Goal: Task Accomplishment & Management: Manage account settings

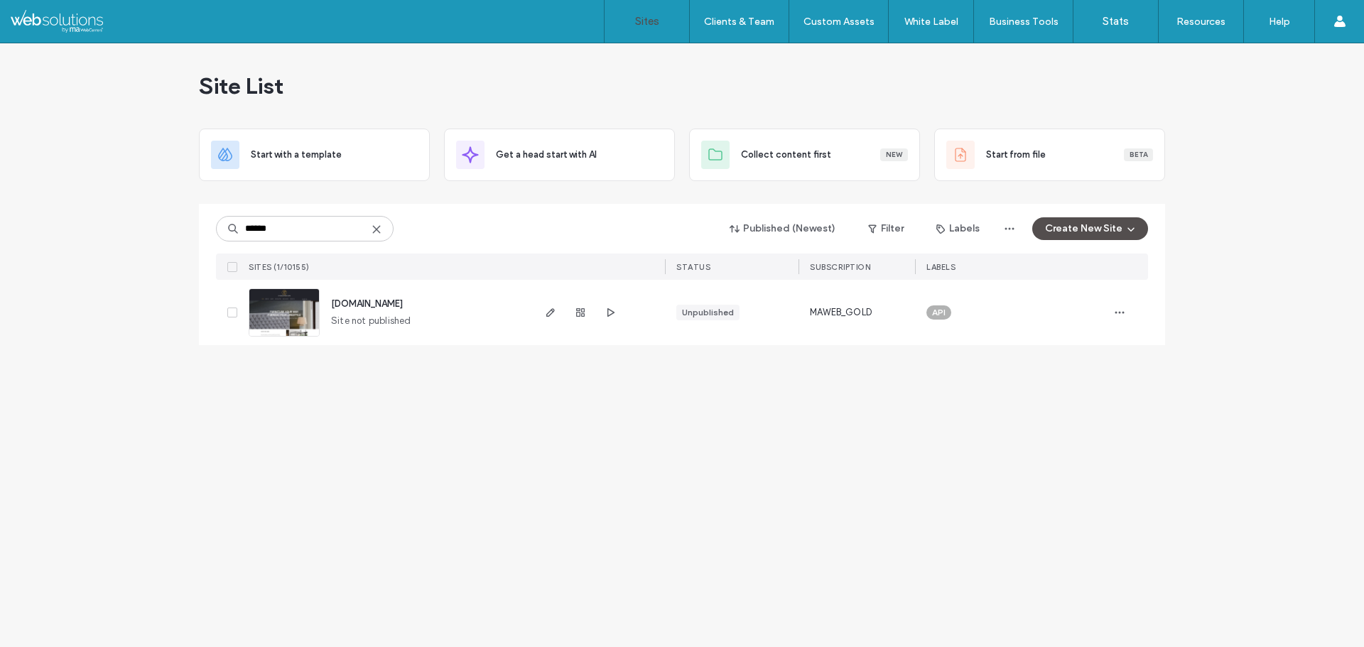
type input "******"
click at [600, 318] on div at bounding box center [580, 312] width 77 height 65
click at [610, 317] on icon "button" at bounding box center [610, 312] width 11 height 11
click at [1123, 313] on use "button" at bounding box center [1120, 313] width 9 height 2
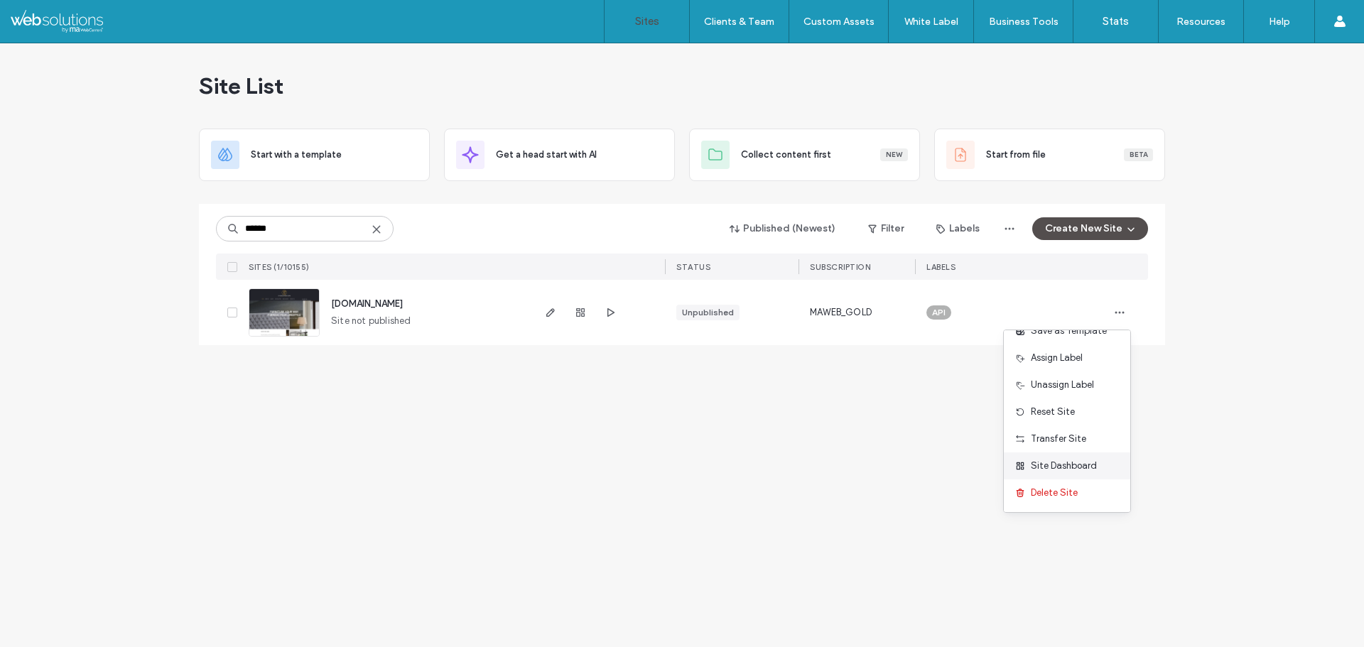
click at [1067, 467] on span "Site Dashboard" at bounding box center [1064, 466] width 66 height 14
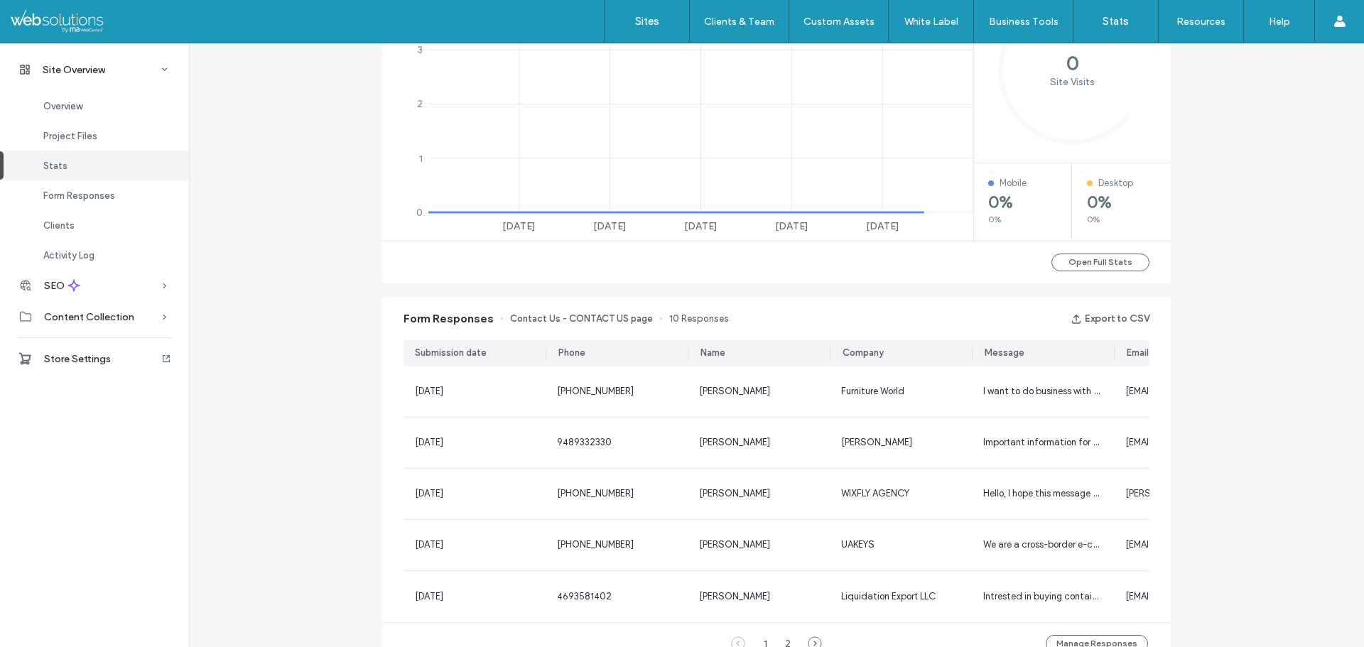
scroll to position [782, 0]
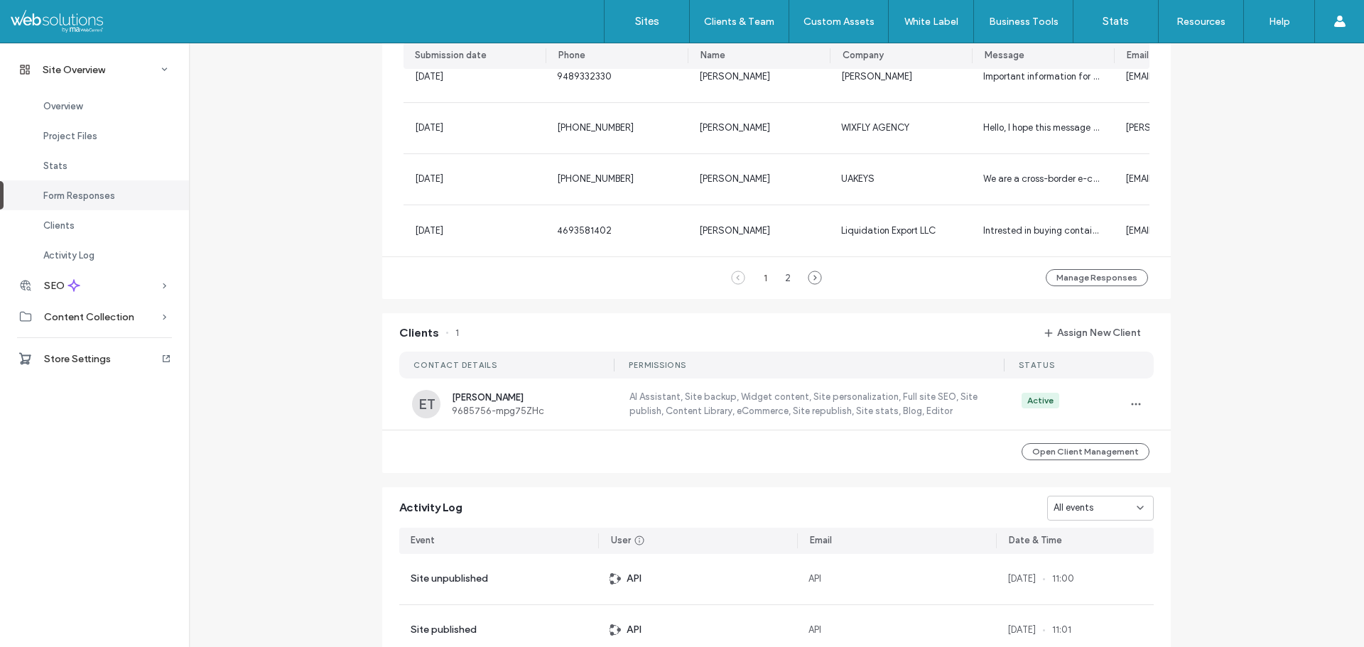
scroll to position [1066, 0]
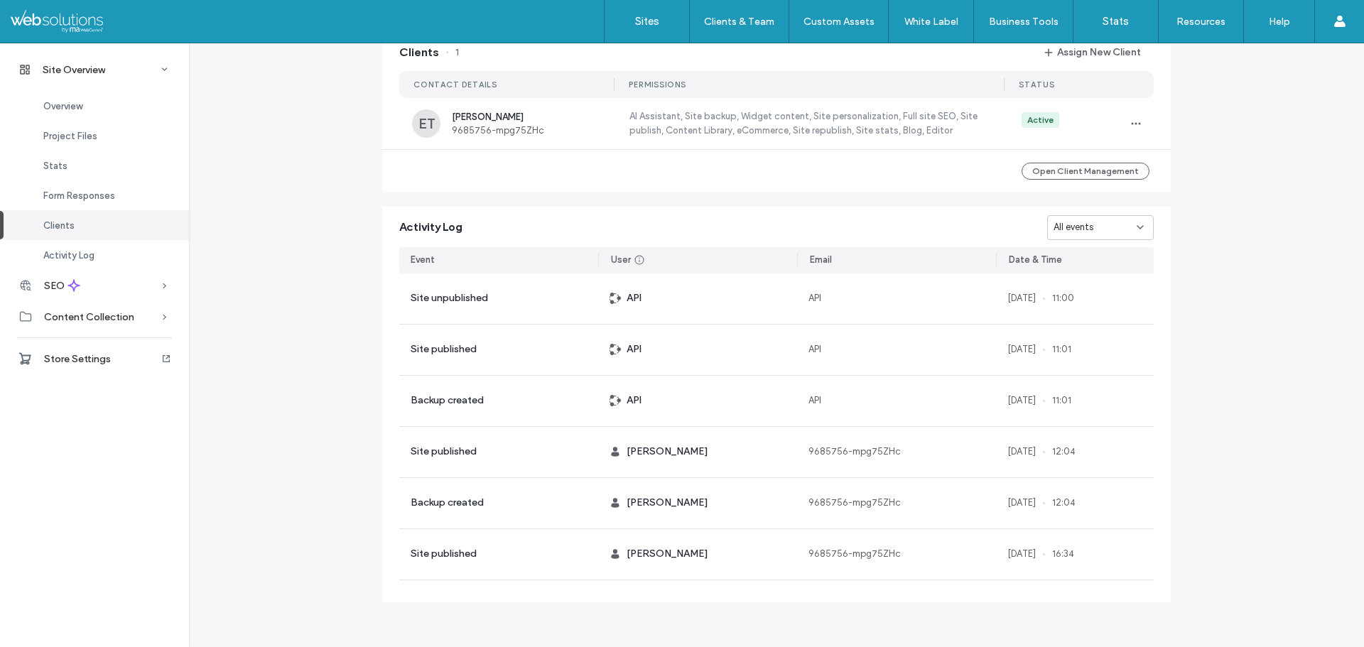
scroll to position [1319, 0]
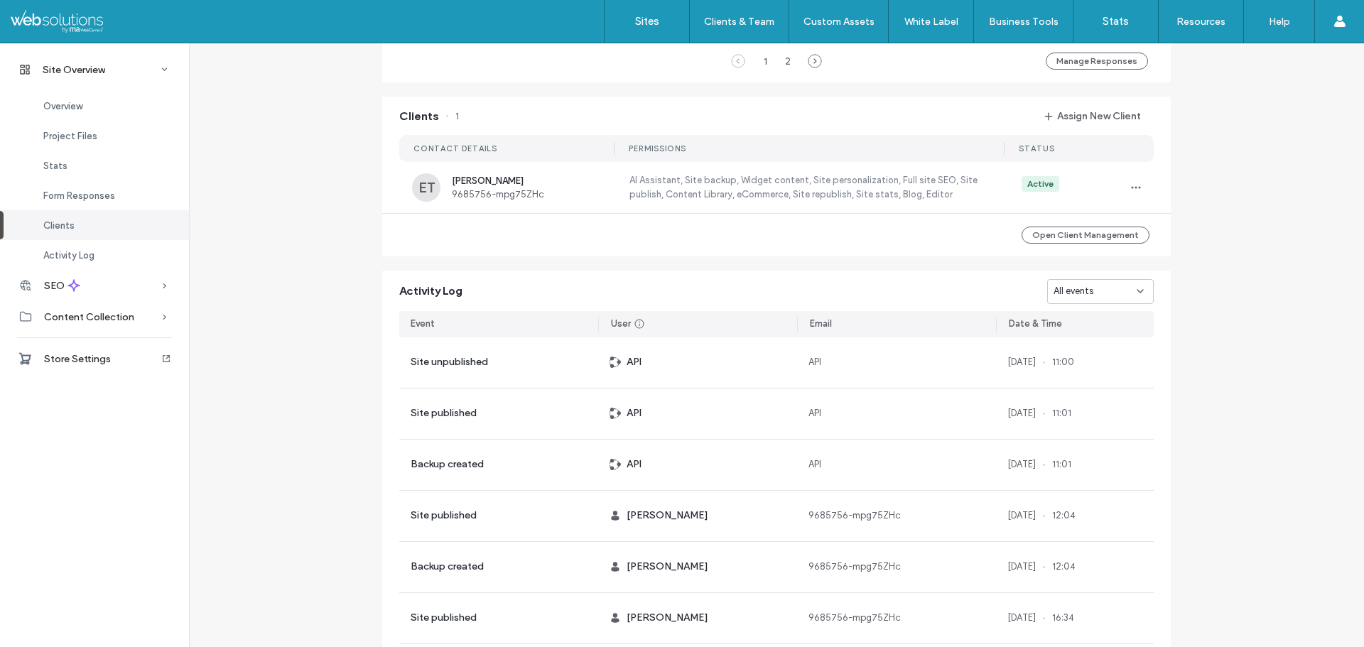
scroll to position [1319, 0]
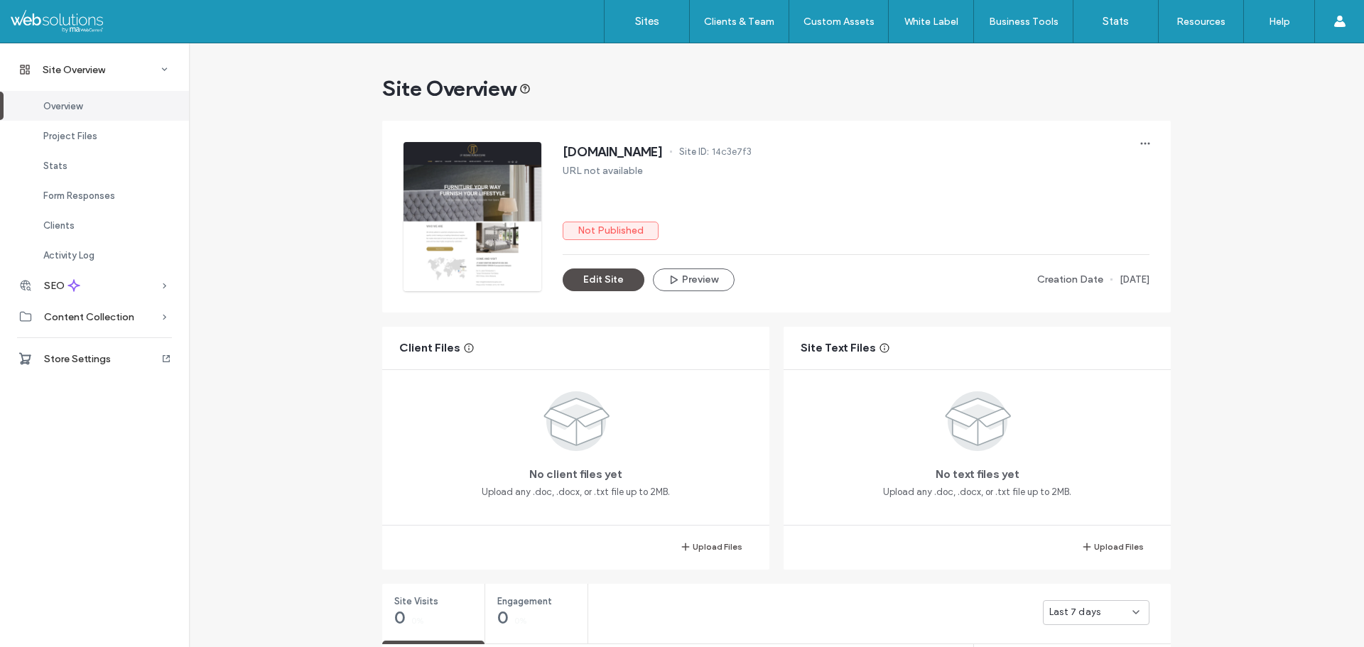
click at [752, 151] on span "14c3e7f3" at bounding box center [732, 152] width 40 height 14
copy span "14c3e7f3"
click at [662, 37] on link "Sites" at bounding box center [647, 21] width 85 height 43
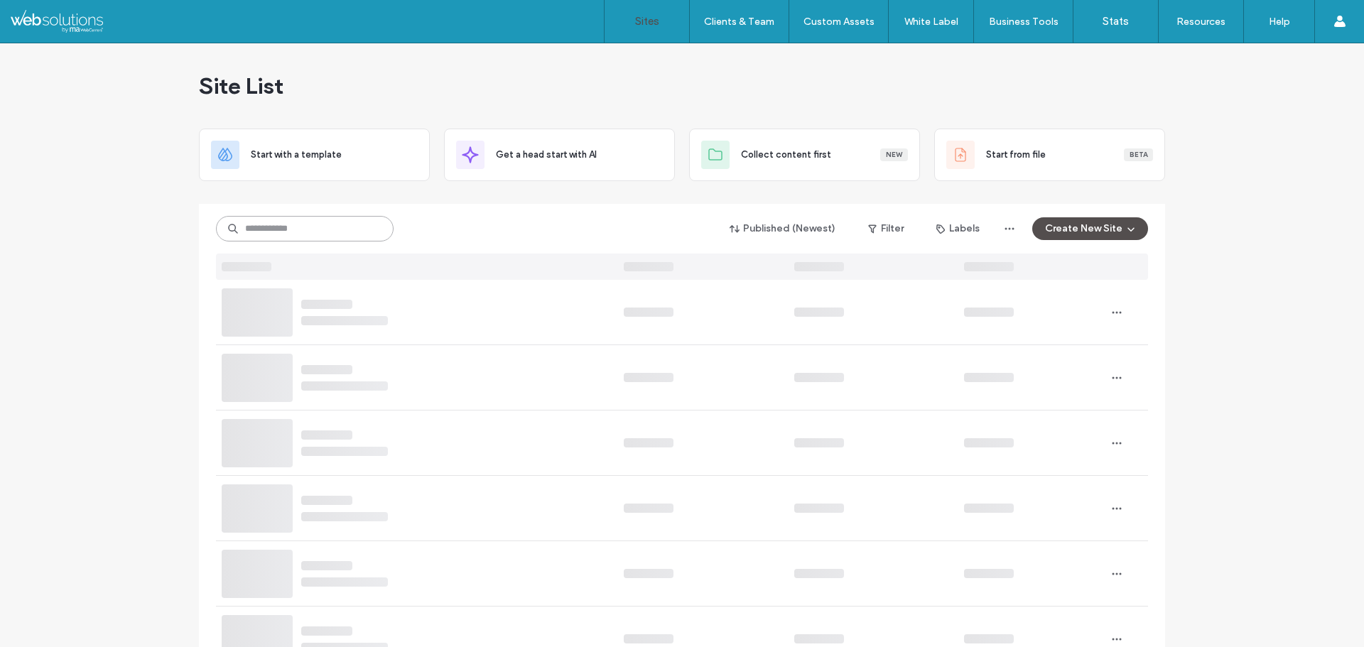
click at [274, 232] on input at bounding box center [305, 229] width 178 height 26
paste input "********"
type input "********"
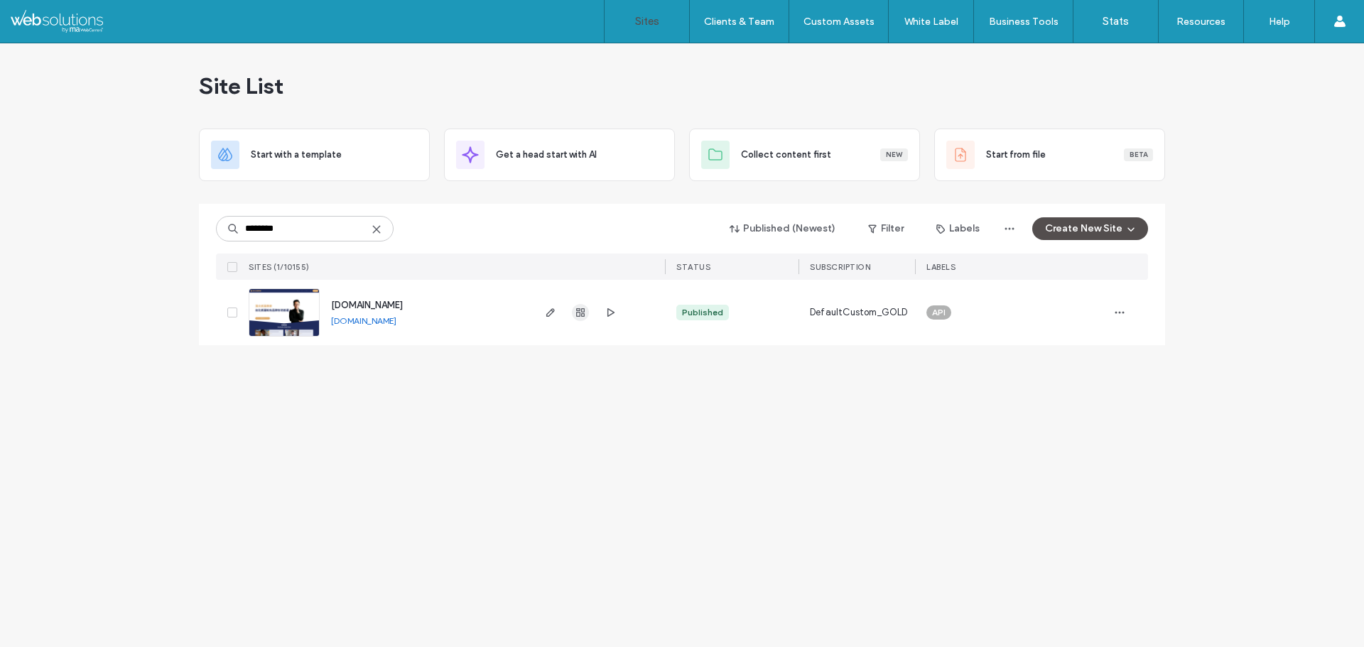
click at [581, 311] on use "button" at bounding box center [580, 312] width 9 height 9
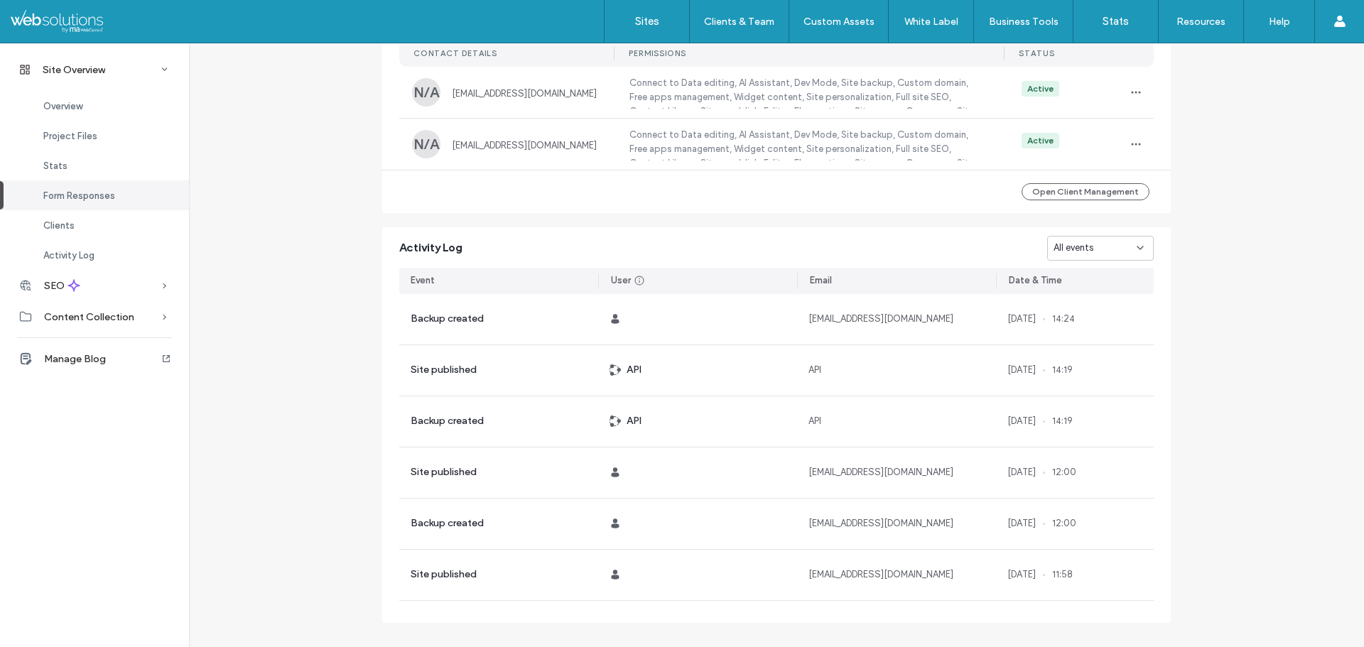
scroll to position [1208, 0]
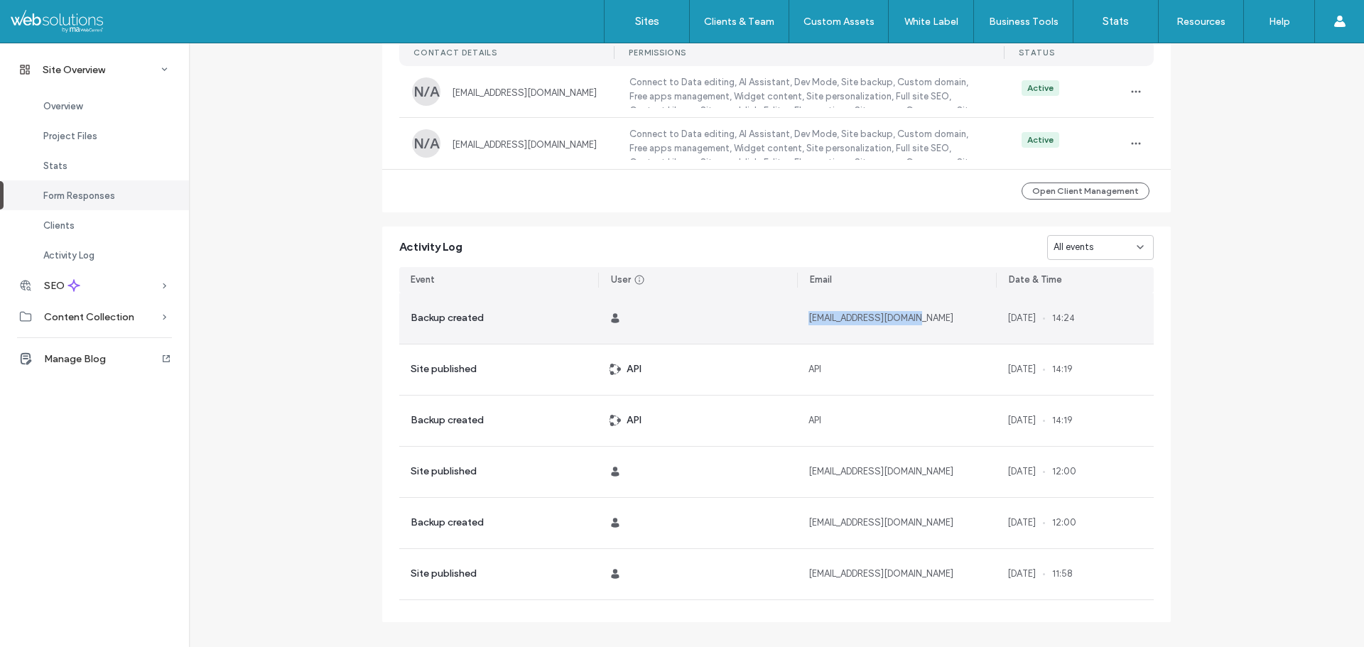
drag, startPoint x: 926, startPoint y: 317, endPoint x: 772, endPoint y: 324, distance: 153.7
copy span "[EMAIL_ADDRESS][DOMAIN_NAME]"
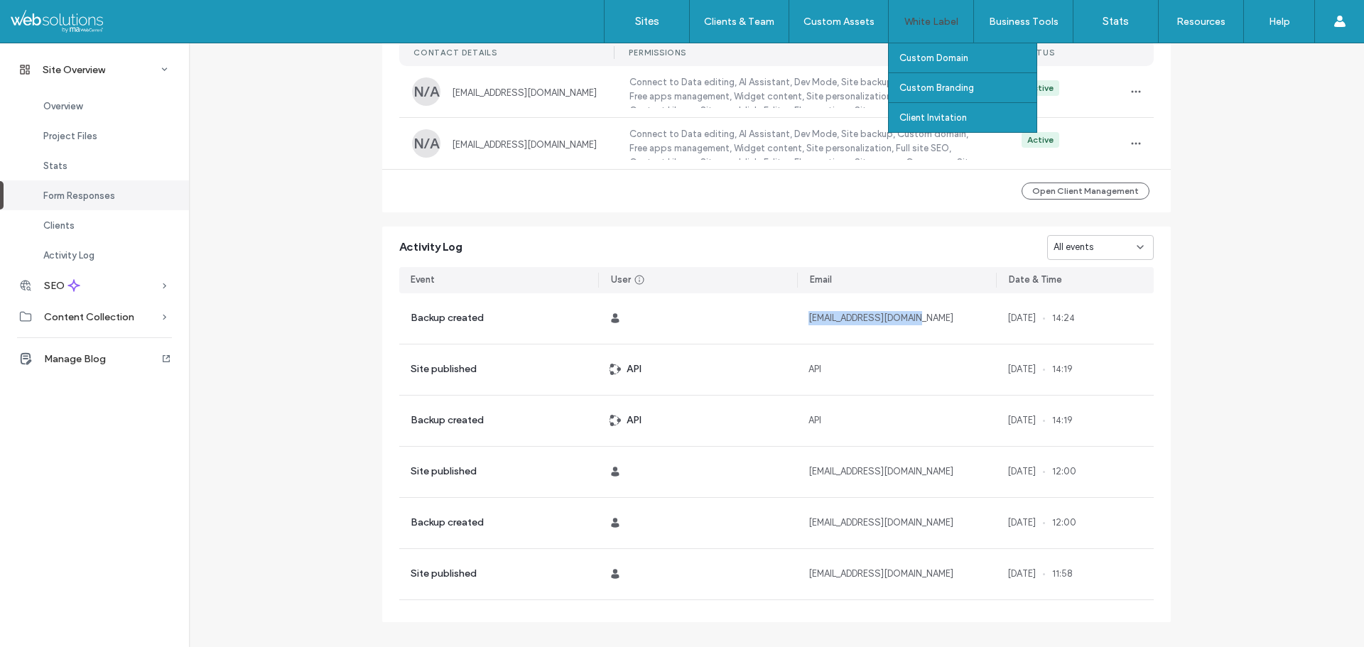
copy span "[EMAIL_ADDRESS][DOMAIN_NAME]"
